Goal: Information Seeking & Learning: Check status

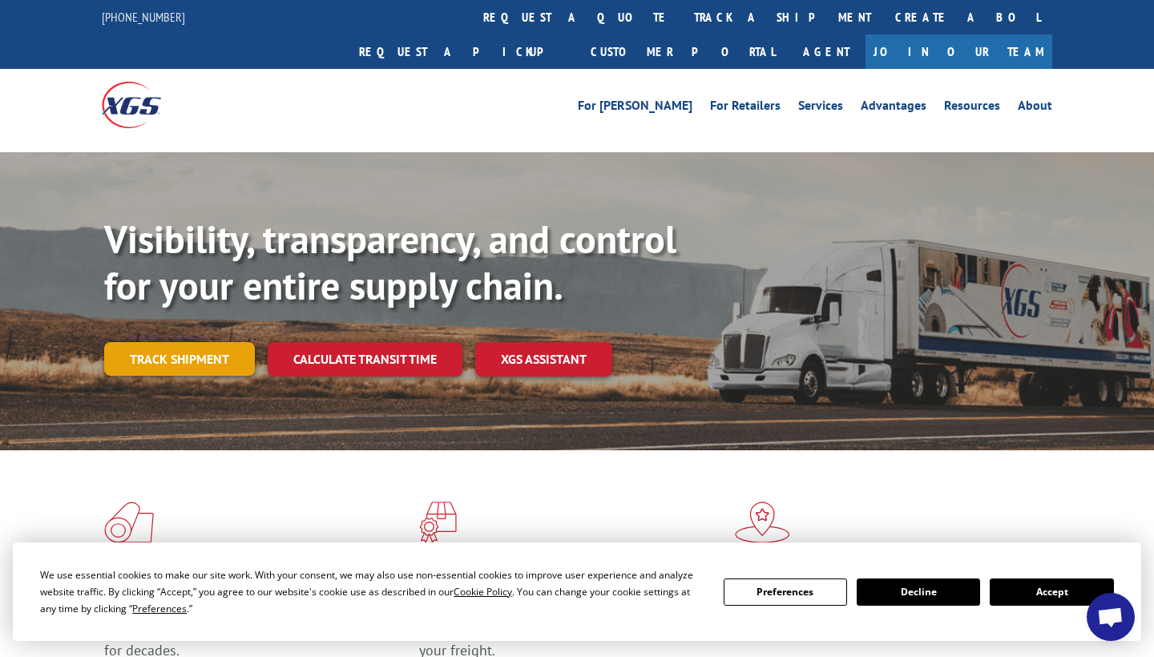
click at [181, 342] on link "Track shipment" at bounding box center [179, 359] width 151 height 34
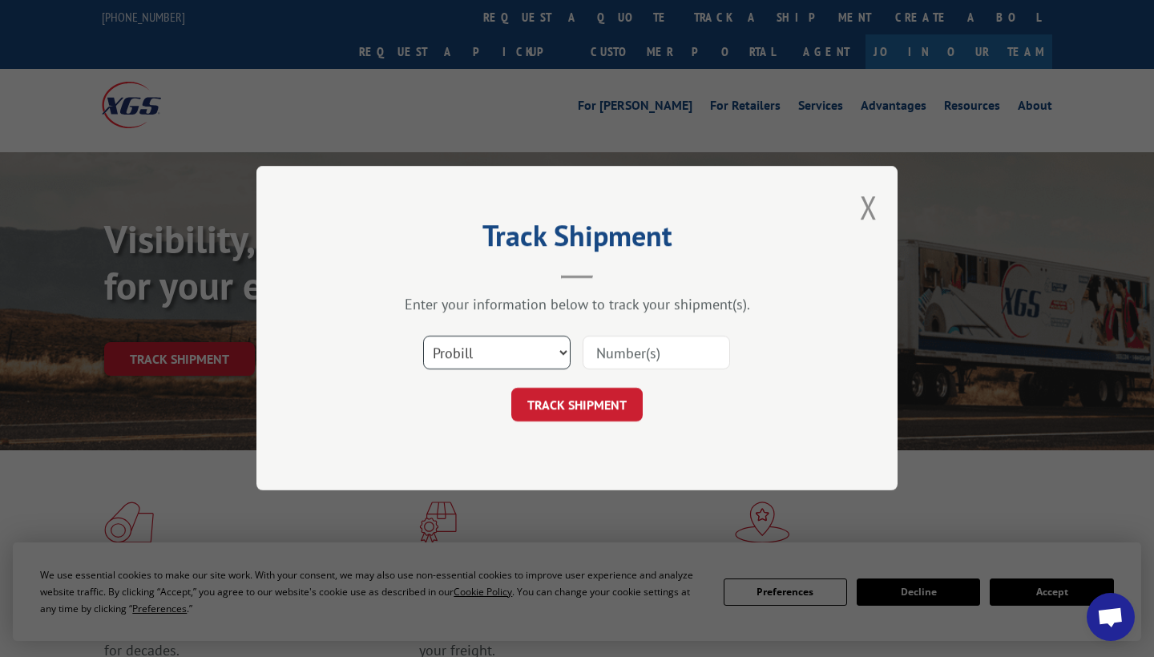
select select "bol"
click at [607, 356] on input at bounding box center [656, 354] width 147 height 34
paste input "54404164"
type input "54404164"
click at [608, 408] on button "TRACK SHIPMENT" at bounding box center [576, 406] width 131 height 34
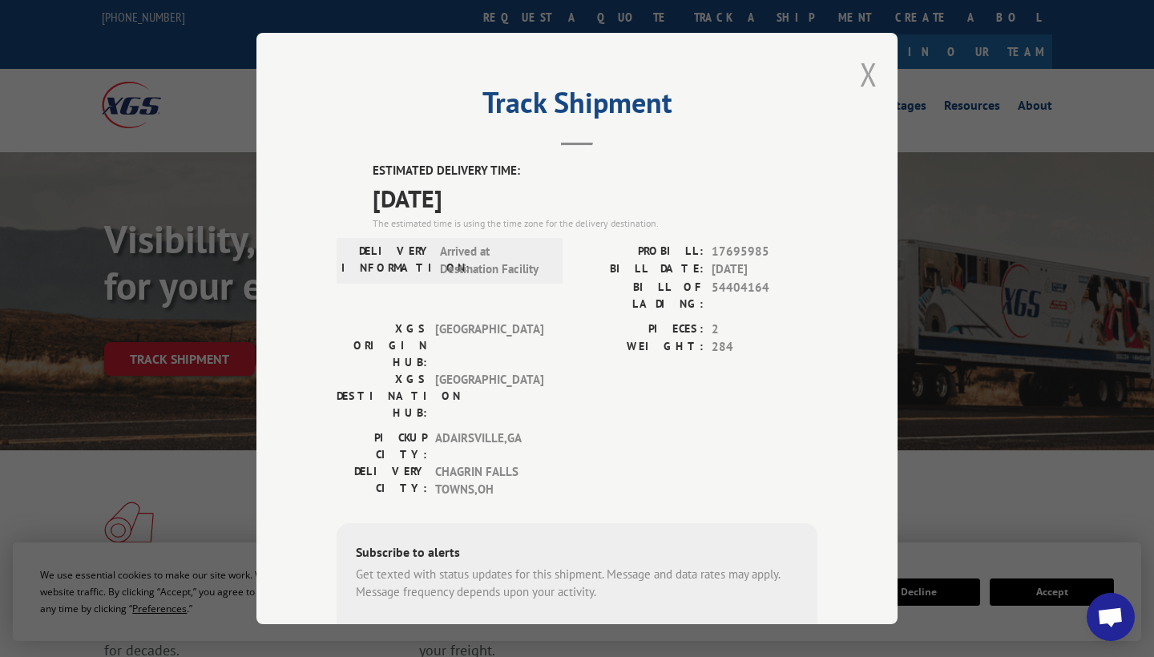
click at [871, 87] on button "Close modal" at bounding box center [869, 74] width 18 height 42
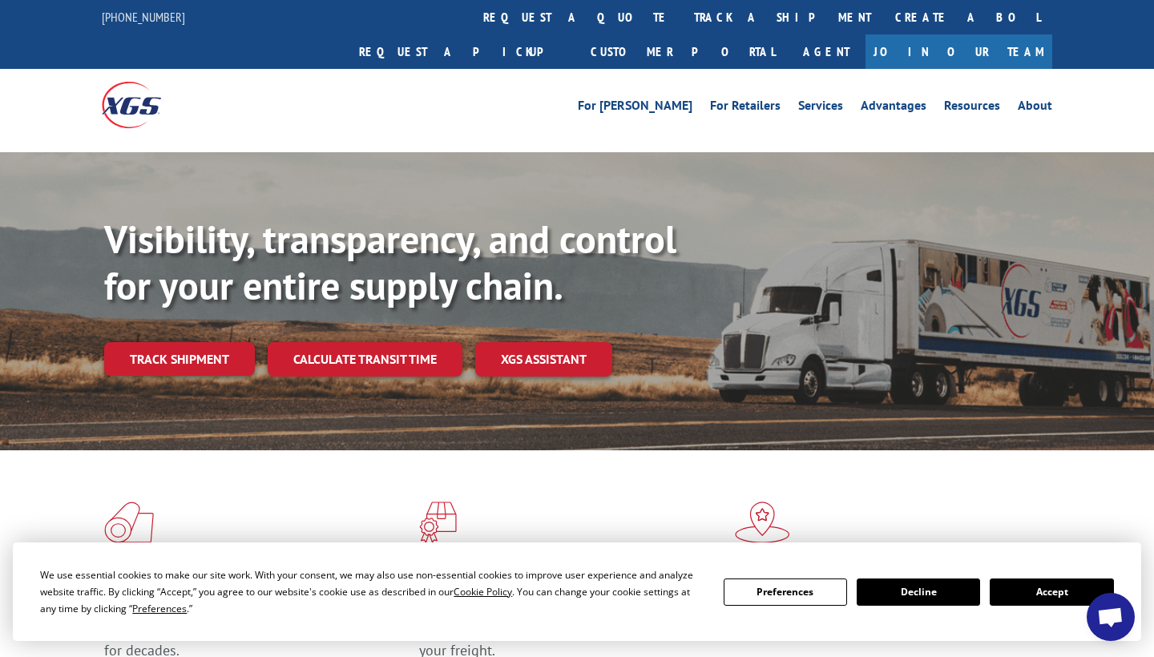
click at [1032, 592] on button "Accept" at bounding box center [1051, 592] width 123 height 27
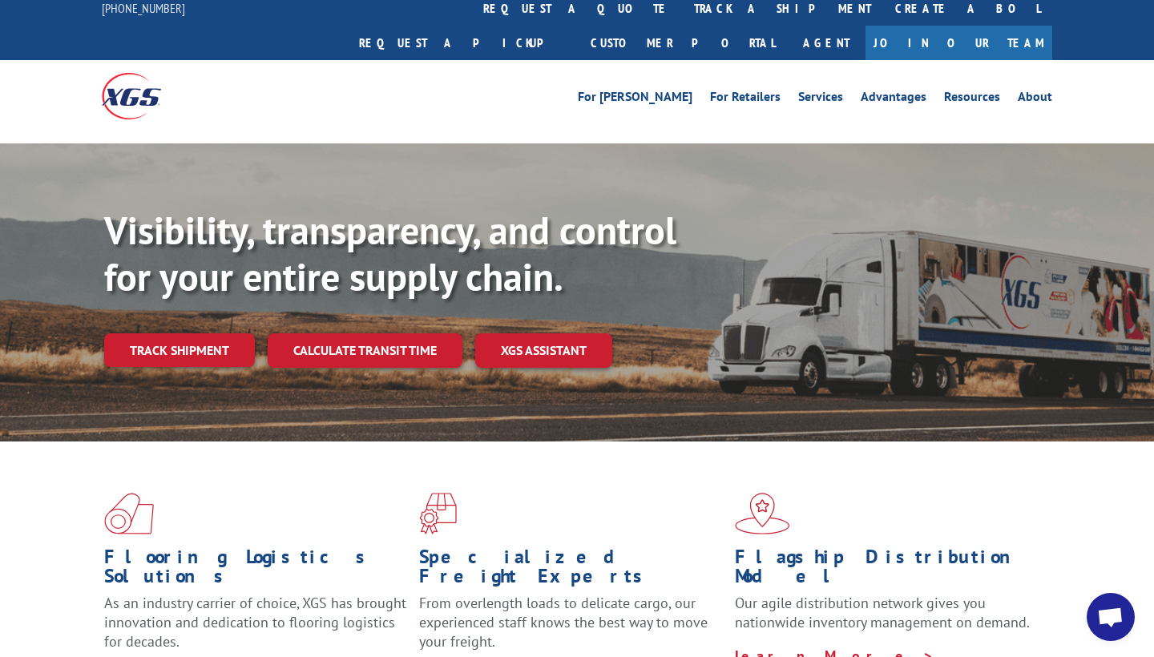
scroll to position [10, 0]
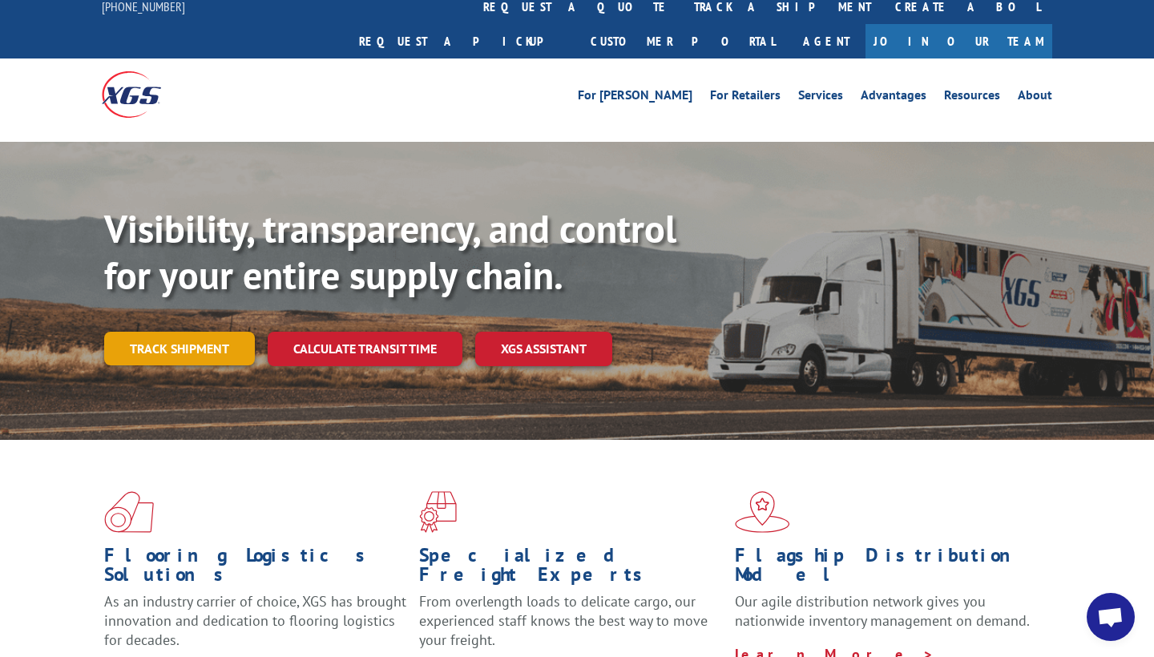
click at [193, 332] on link "Track shipment" at bounding box center [179, 349] width 151 height 34
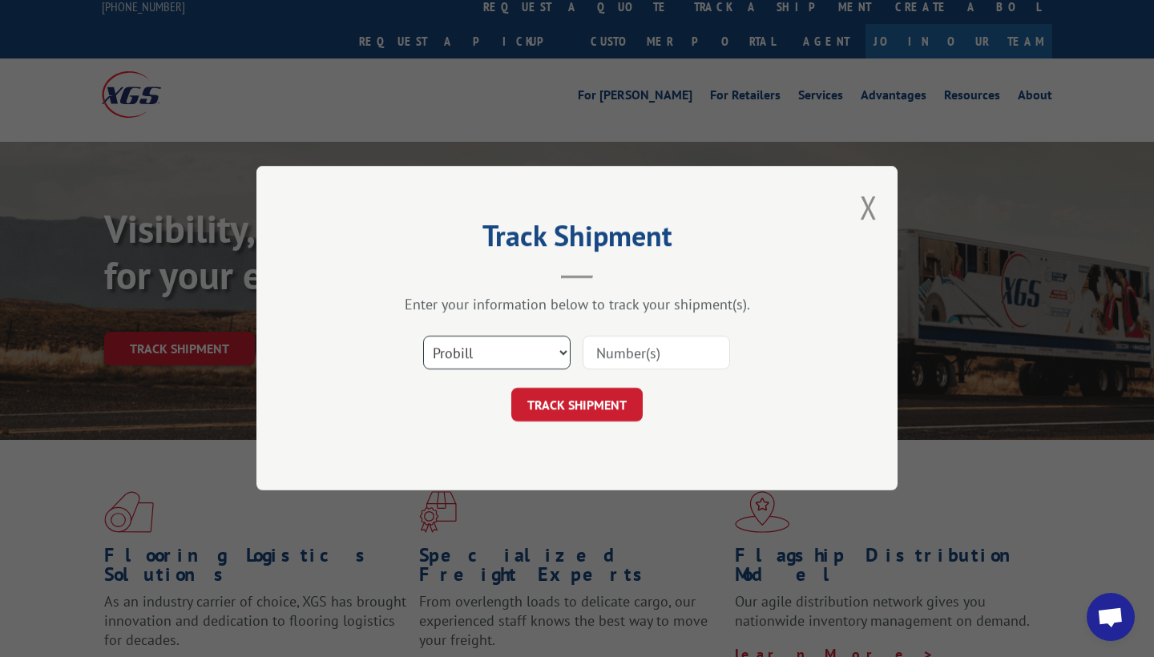
select select "bol"
drag, startPoint x: 800, startPoint y: 396, endPoint x: 947, endPoint y: 370, distance: 148.9
click at [938, 370] on div "Track Shipment Enter your information below to track your shipment(s). Select c…" at bounding box center [577, 328] width 1154 height 657
click at [867, 201] on button "Close modal" at bounding box center [869, 207] width 18 height 42
